Goal: Task Accomplishment & Management: Use online tool/utility

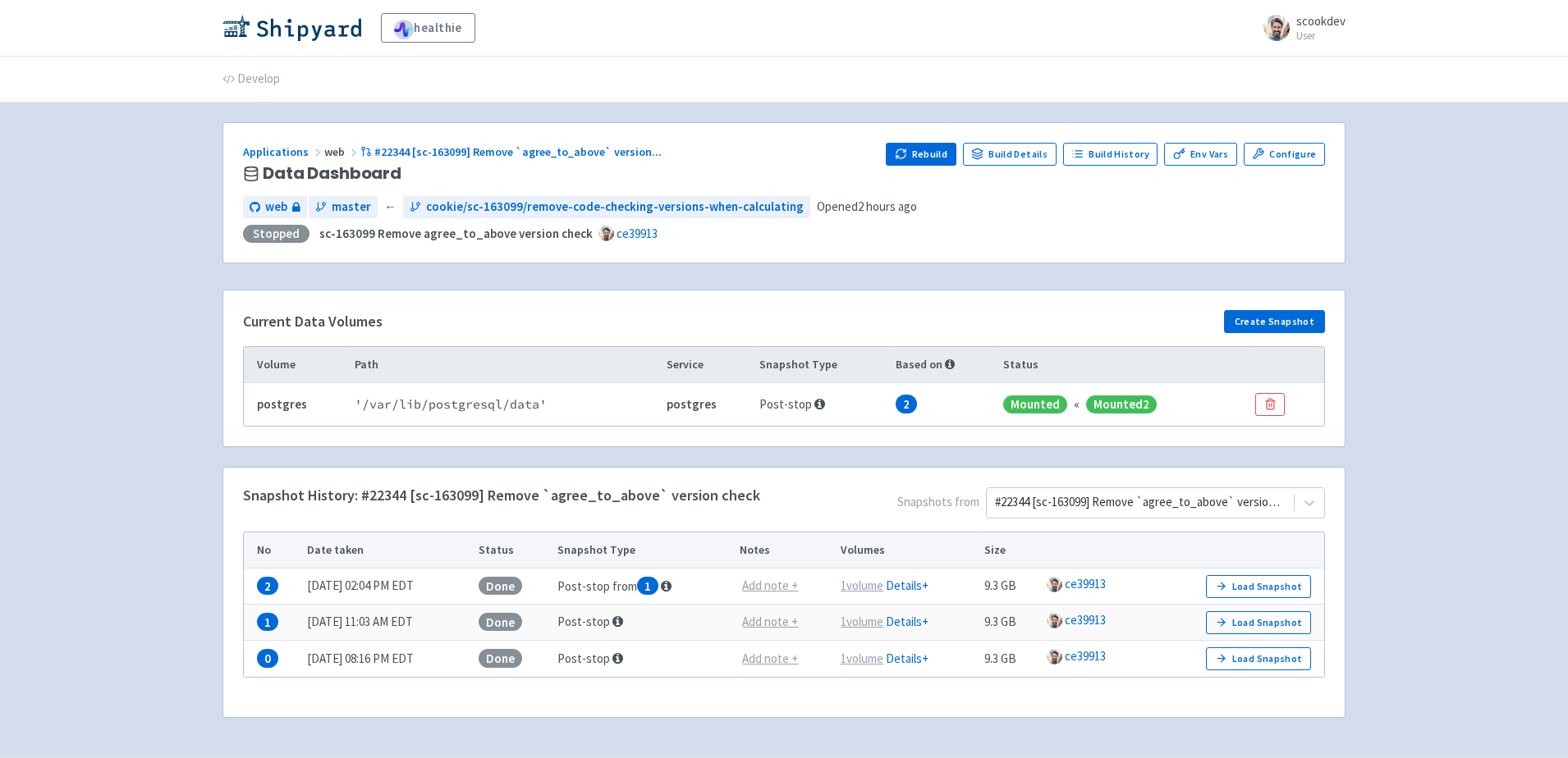
scroll to position [14, 0]
click at [1314, 501] on span "Snapshots from #22344 [sc-163099] Remove `agree_to_above` version check" at bounding box center [1042, 506] width 565 height 37
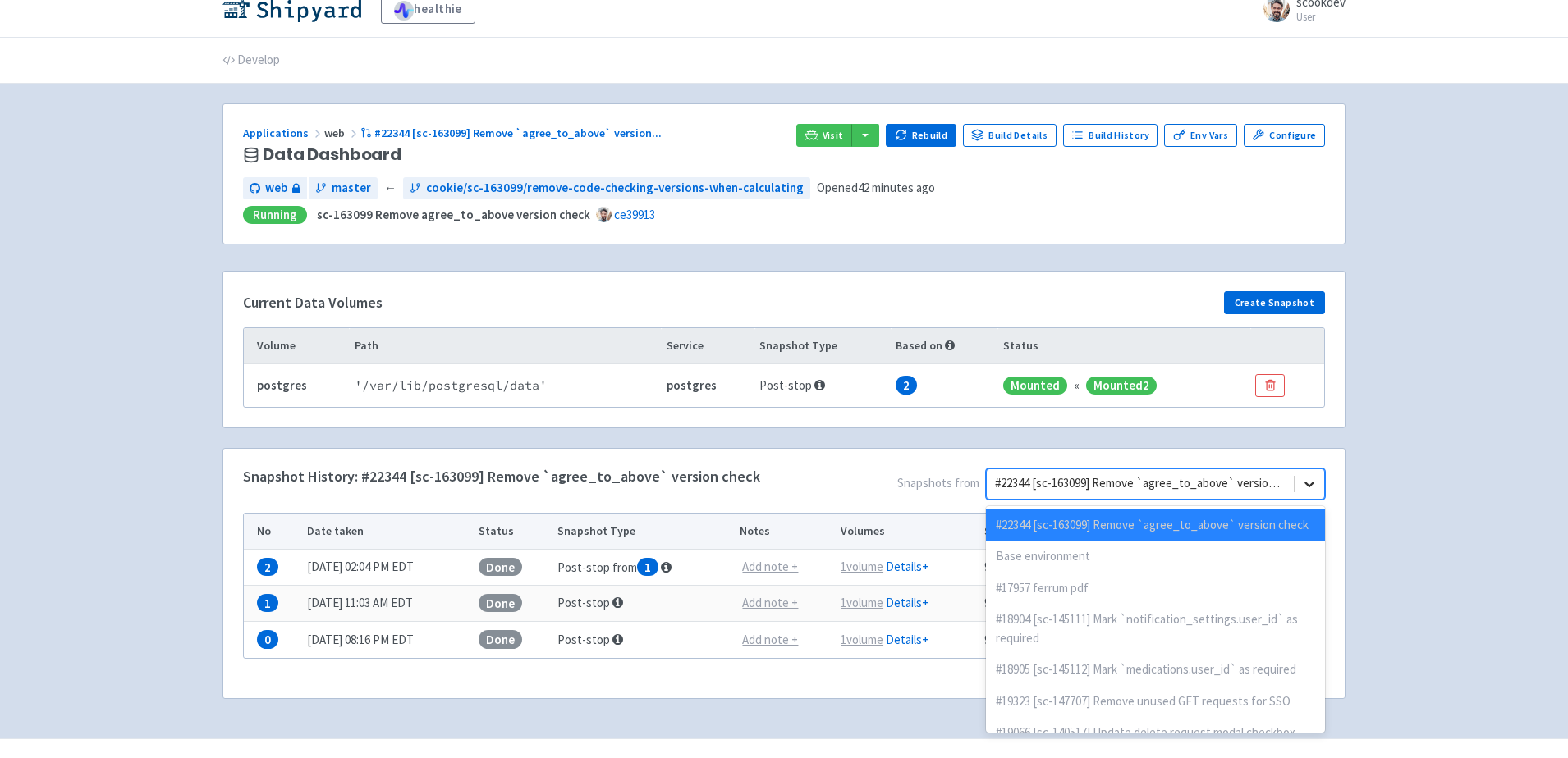
scroll to position [20, 0]
click at [1424, 438] on div "healthie scookdev User Profile Sign out Develop" at bounding box center [784, 359] width 1568 height 757
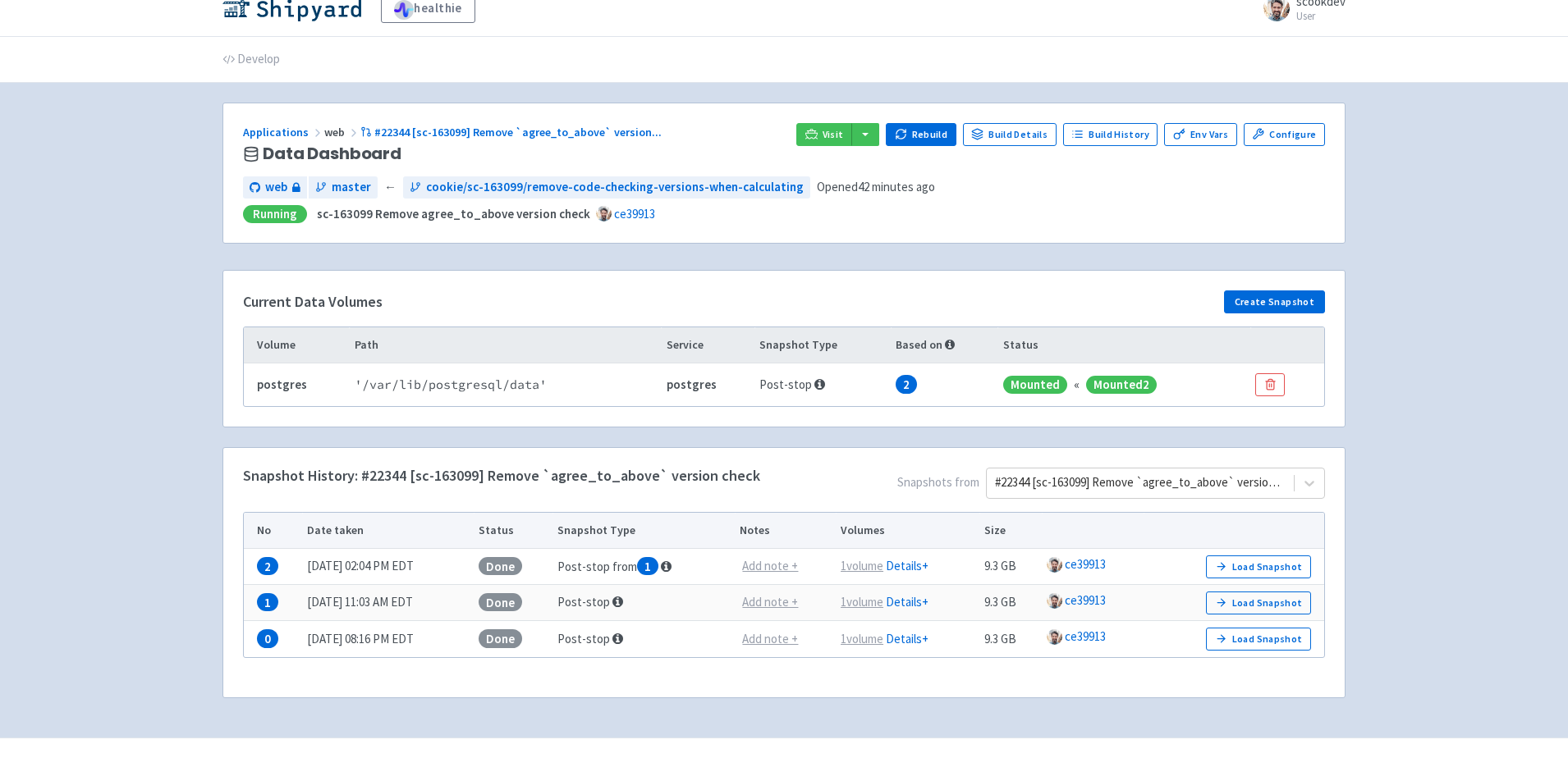
scroll to position [0, 0]
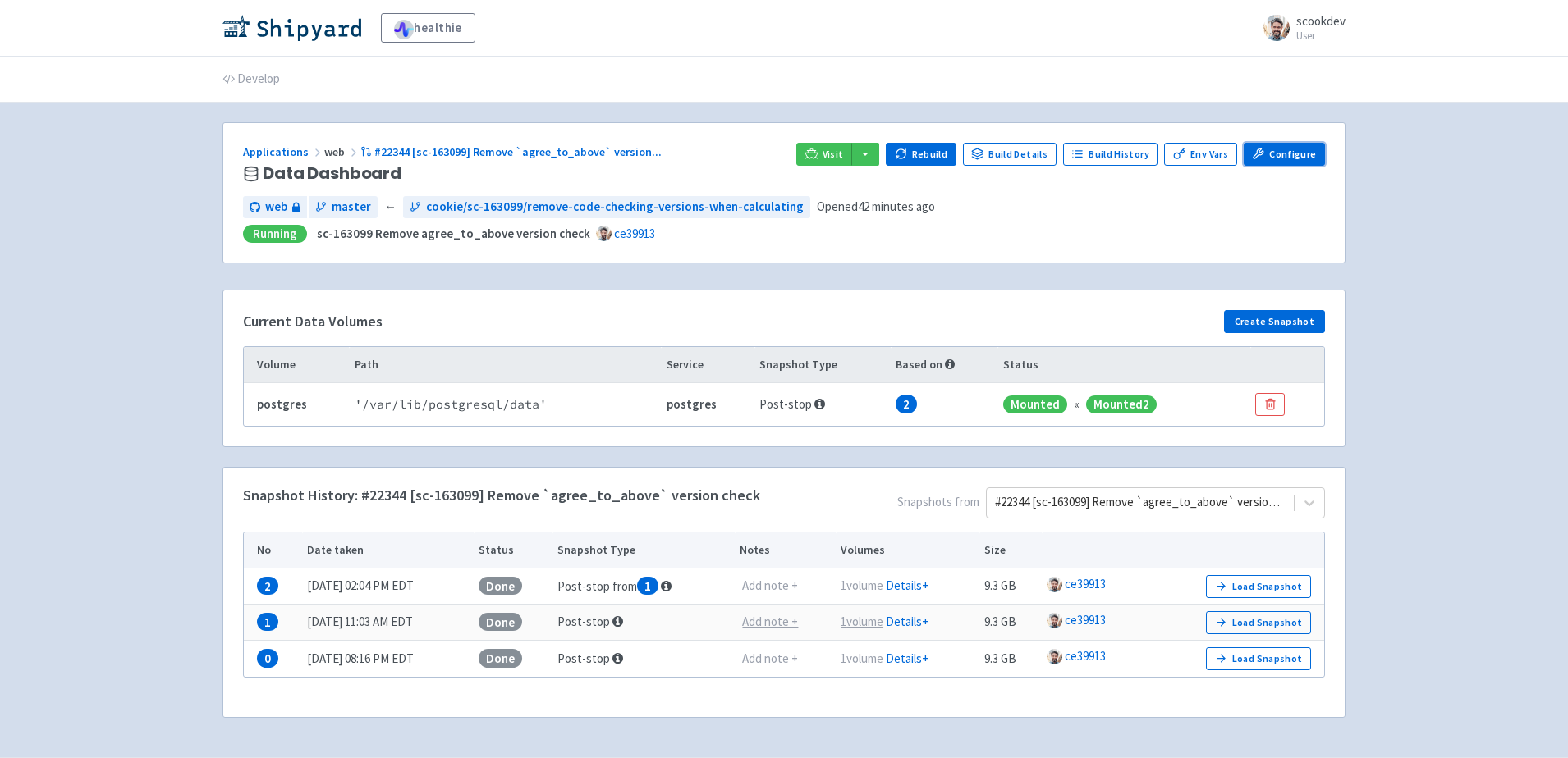
click at [1277, 153] on link "Configure" at bounding box center [1285, 154] width 81 height 23
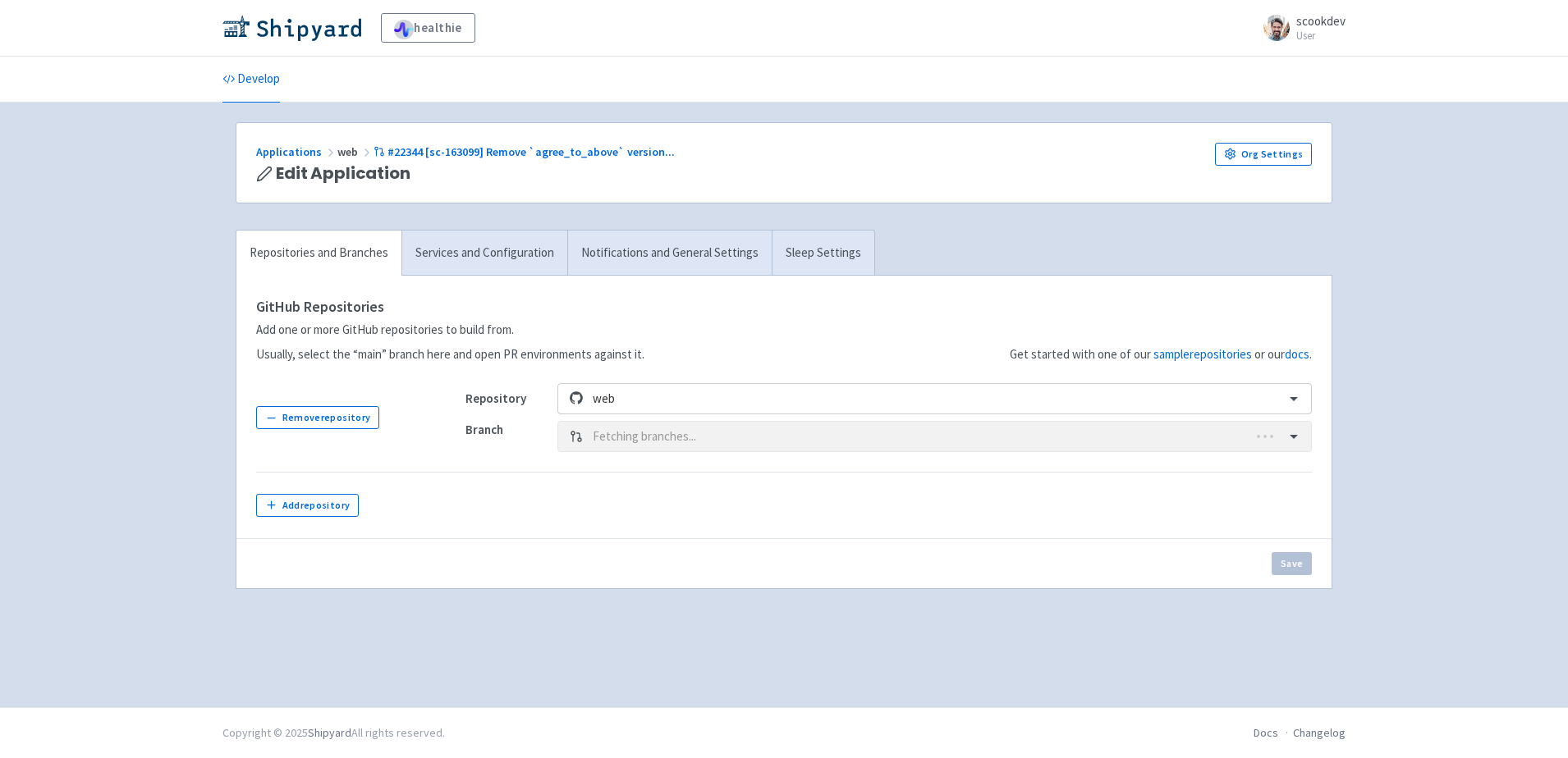
click at [1438, 289] on div "healthie scookdev User Profile Sign out Develop" at bounding box center [784, 354] width 1568 height 707
